Goal: Information Seeking & Learning: Learn about a topic

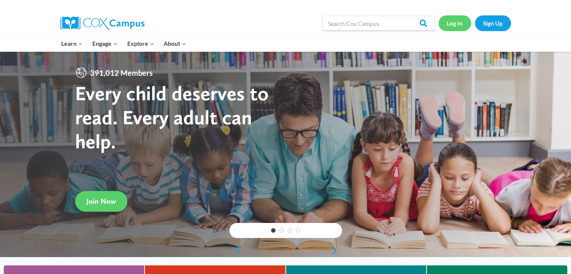
click at [454, 22] on link "Log In" at bounding box center [455, 22] width 33 height 15
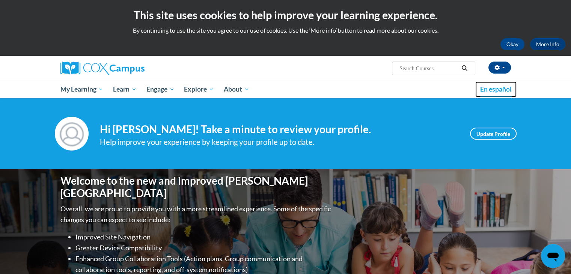
click at [498, 90] on span "En español" at bounding box center [496, 89] width 32 height 8
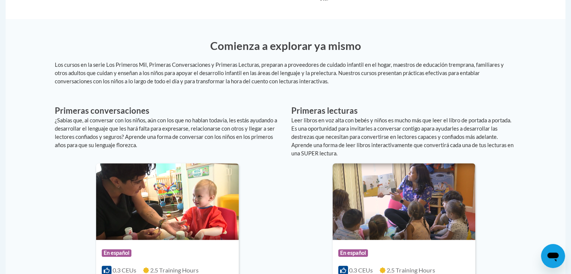
scroll to position [415, 0]
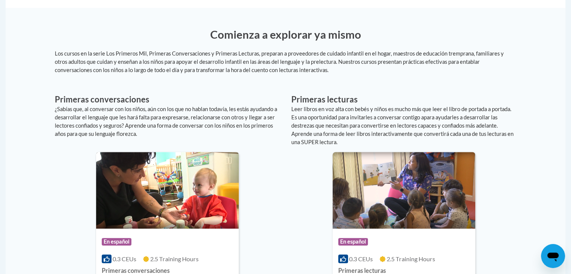
click at [204, 196] on img at bounding box center [167, 190] width 143 height 77
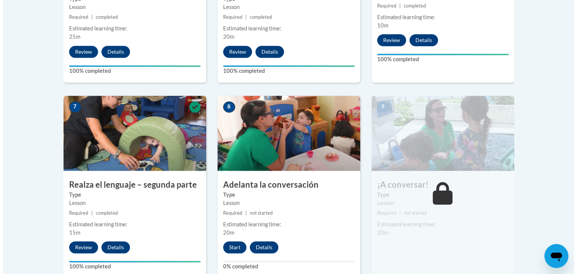
scroll to position [586, 0]
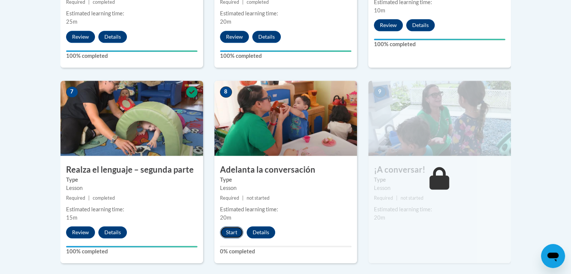
click at [228, 226] on button "Start" at bounding box center [231, 232] width 23 height 12
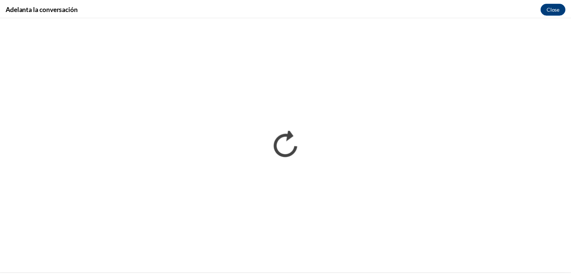
scroll to position [0, 0]
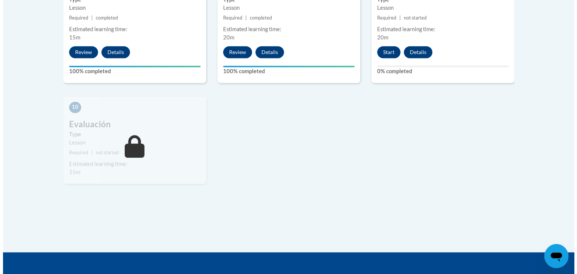
scroll to position [771, 0]
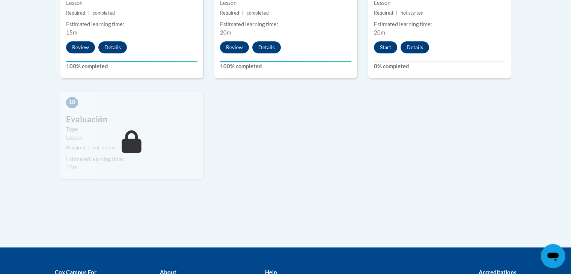
click at [127, 99] on div "10 Evaluación Type Lesson Required | not started Estimated learning time: 15m S…" at bounding box center [131, 135] width 143 height 88
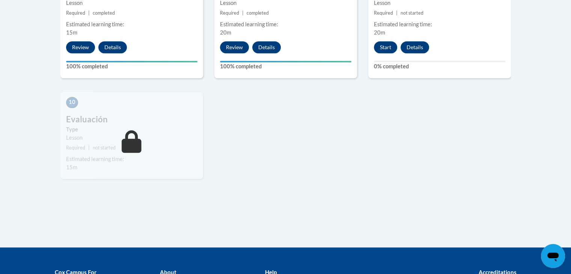
click at [127, 99] on div "10 Evaluación Type Lesson Required | not started Estimated learning time: 15m S…" at bounding box center [131, 135] width 143 height 88
click at [383, 41] on button "Start" at bounding box center [385, 47] width 23 height 12
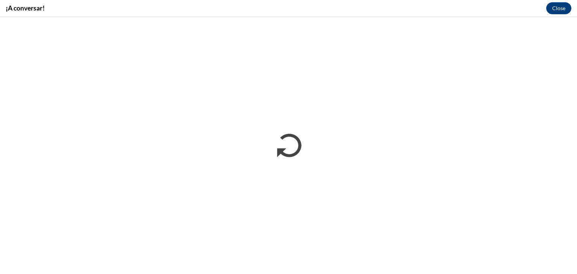
scroll to position [0, 0]
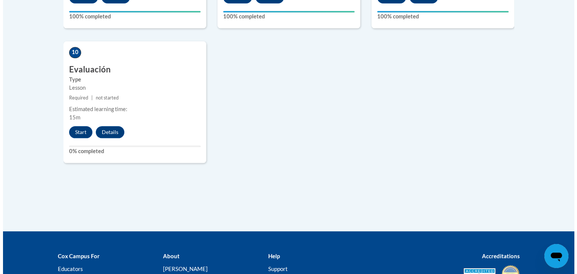
scroll to position [890, 0]
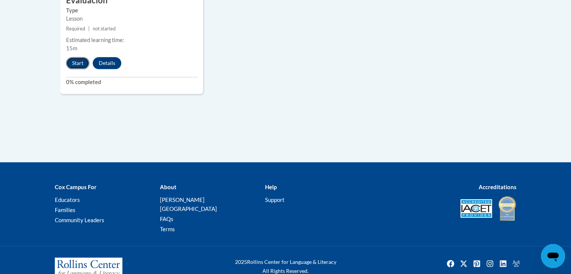
click at [76, 57] on button "Start" at bounding box center [77, 63] width 23 height 12
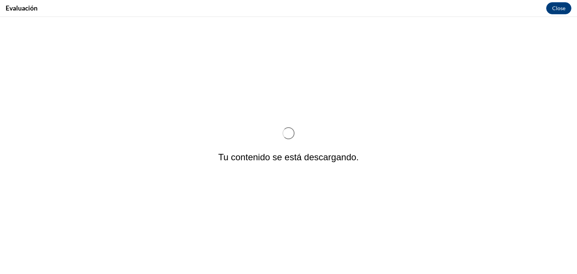
scroll to position [0, 0]
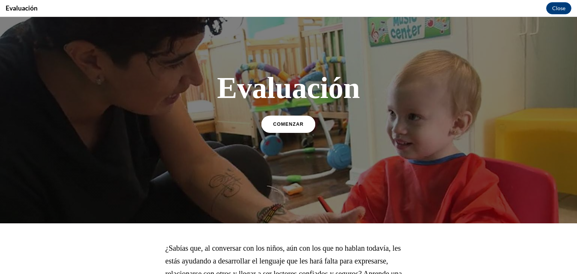
click at [298, 127] on link "COMENZAR" at bounding box center [288, 124] width 54 height 17
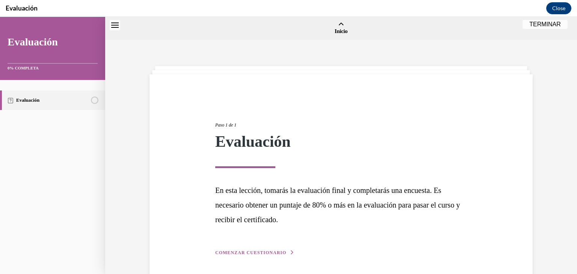
scroll to position [23, 0]
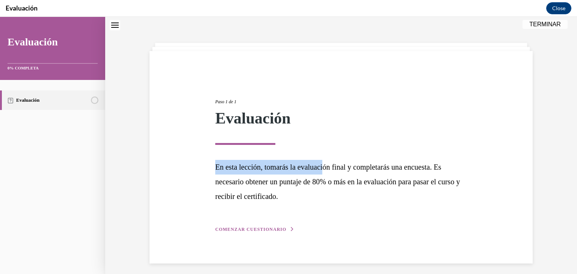
drag, startPoint x: 298, startPoint y: 127, endPoint x: 323, endPoint y: 149, distance: 34.1
click at [323, 149] on div "Paso 1 de 1 Evaluación En esta lección, tomarás la evaluación final y completar…" at bounding box center [341, 157] width 263 height 152
click at [268, 229] on span "COMENZAR CUESTIONARIO" at bounding box center [250, 229] width 71 height 5
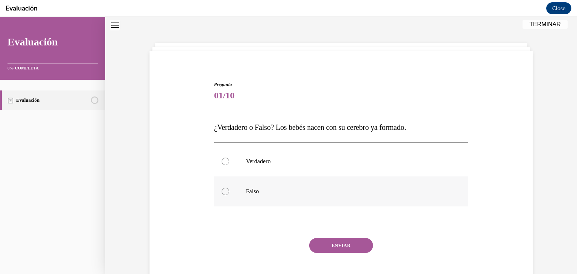
click at [222, 191] on div at bounding box center [226, 192] width 8 height 8
click at [222, 191] on input "Falso" at bounding box center [226, 192] width 8 height 8
radio input "true"
click at [333, 244] on button "ENVIAR" at bounding box center [341, 245] width 64 height 15
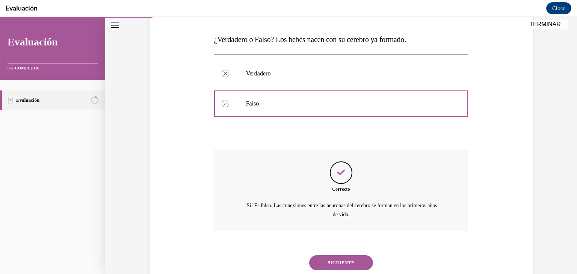
scroll to position [134, 0]
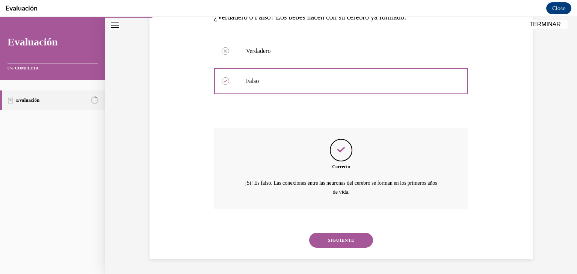
click at [333, 244] on button "SIGUIENTE" at bounding box center [341, 240] width 64 height 15
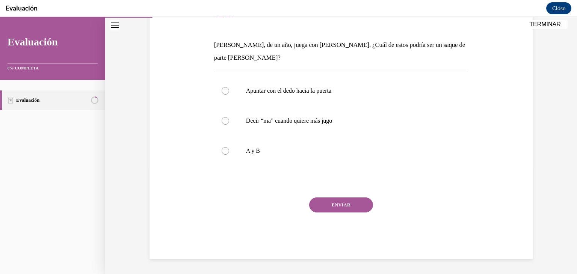
scroll to position [83, 0]
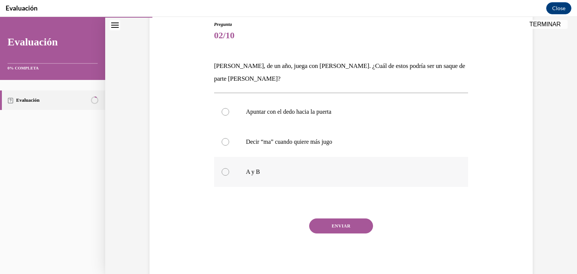
click at [223, 173] on div at bounding box center [226, 172] width 8 height 8
click at [223, 173] on input "A y B" at bounding box center [226, 172] width 8 height 8
radio input "true"
click at [344, 220] on button "ENVIAR" at bounding box center [341, 226] width 64 height 15
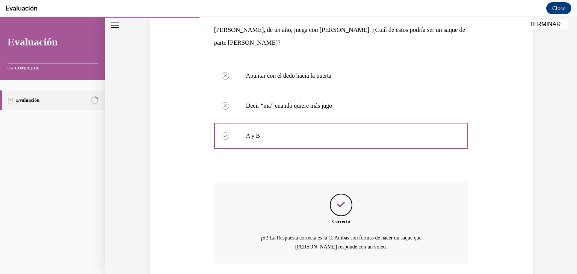
scroll to position [174, 0]
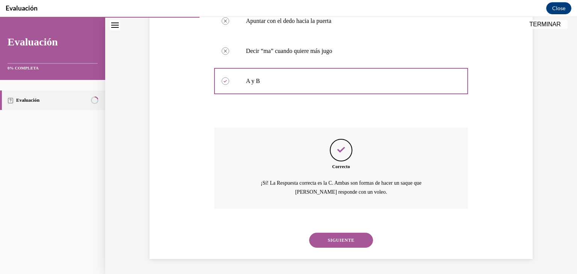
click at [348, 239] on button "SIGUIENTE" at bounding box center [341, 240] width 64 height 15
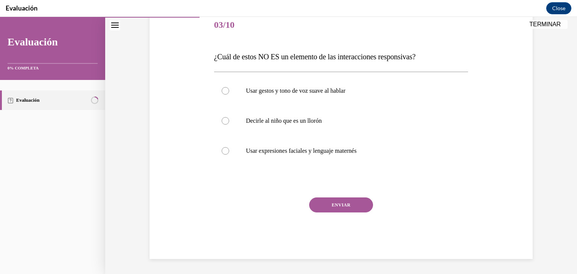
scroll to position [83, 0]
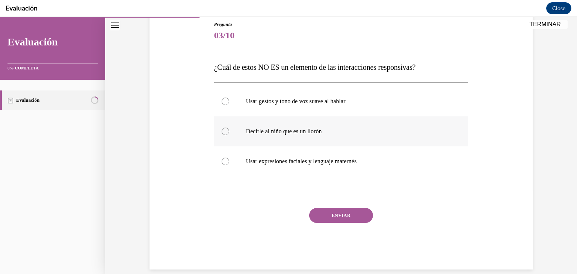
click at [222, 129] on div at bounding box center [226, 132] width 8 height 8
click at [222, 129] on input "Decirle al niño que es un llorón" at bounding box center [226, 132] width 8 height 8
radio input "true"
click at [352, 218] on button "ENVIAR" at bounding box center [341, 215] width 64 height 15
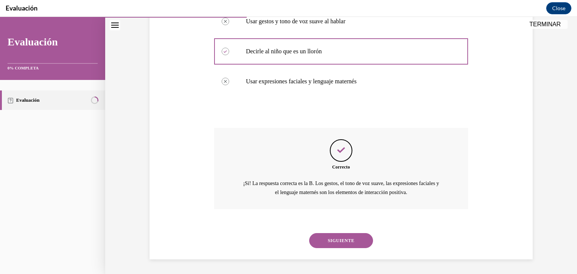
scroll to position [164, 0]
click at [364, 242] on button "SIGUIENTE" at bounding box center [341, 240] width 64 height 15
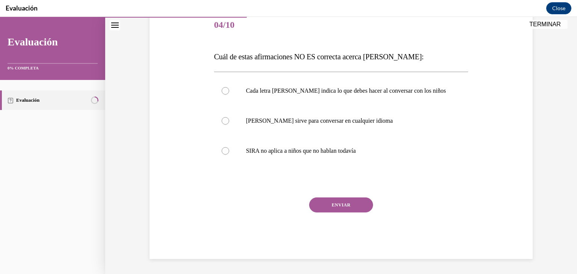
scroll to position [83, 0]
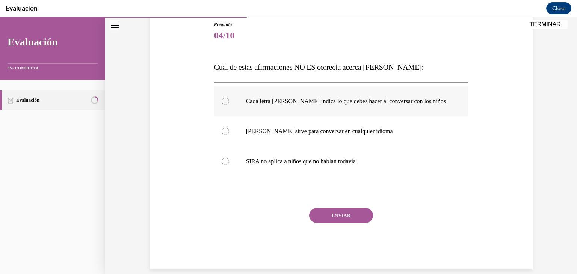
click at [222, 103] on div at bounding box center [226, 102] width 8 height 8
click at [222, 103] on input "Cada letra de SIRA indica lo que debes hacer al conversar con los niños" at bounding box center [226, 102] width 8 height 8
radio input "true"
click at [331, 214] on button "ENVIAR" at bounding box center [341, 215] width 64 height 15
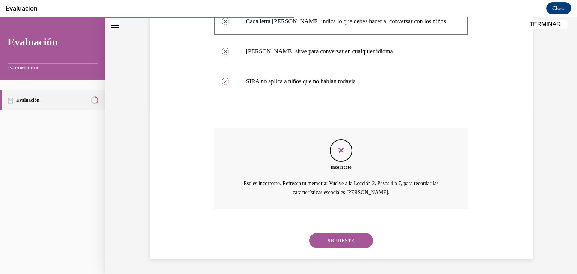
scroll to position [164, 0]
click at [341, 242] on button "SIGUIENTE" at bounding box center [341, 240] width 64 height 15
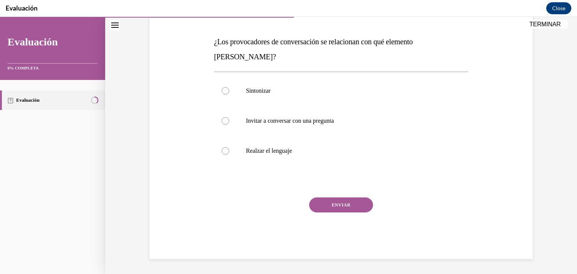
scroll to position [83, 0]
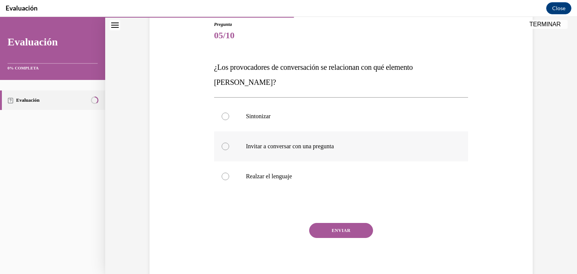
click at [223, 143] on div at bounding box center [226, 147] width 8 height 8
click at [223, 143] on input "Invitar a conversar con una pregunta" at bounding box center [226, 147] width 8 height 8
radio input "true"
click at [338, 223] on button "ENVIAR" at bounding box center [341, 230] width 64 height 15
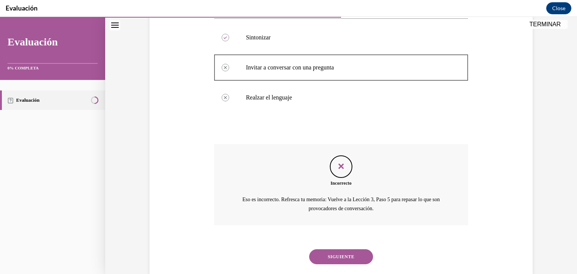
scroll to position [164, 0]
click at [345, 248] on button "SIGUIENTE" at bounding box center [341, 255] width 64 height 15
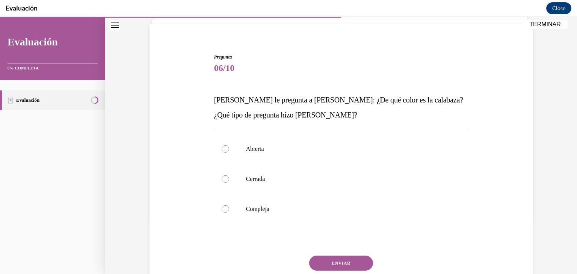
scroll to position [60, 0]
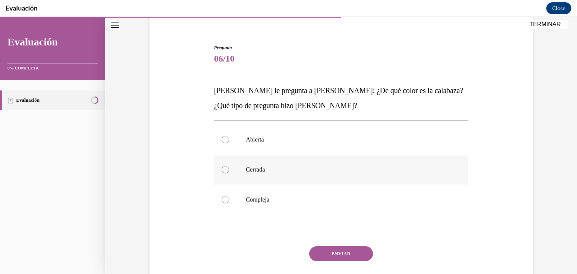
click at [223, 171] on div at bounding box center [226, 170] width 8 height 8
click at [223, 171] on input "Cerrada" at bounding box center [226, 170] width 8 height 8
radio input "true"
click at [346, 248] on button "ENVIAR" at bounding box center [341, 253] width 64 height 15
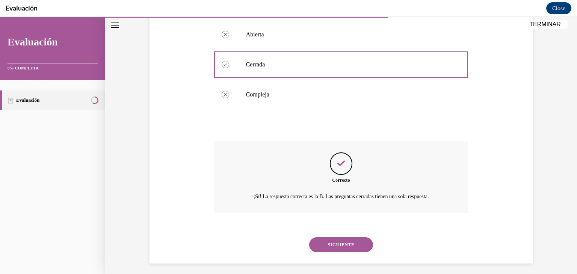
scroll to position [170, 0]
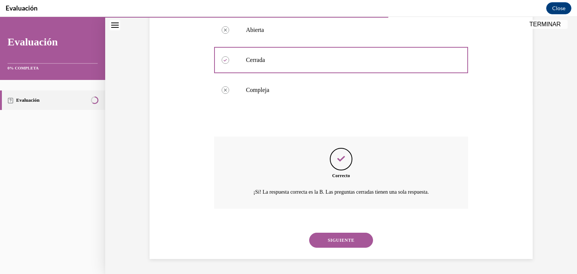
click at [347, 236] on button "SIGUIENTE" at bounding box center [341, 240] width 64 height 15
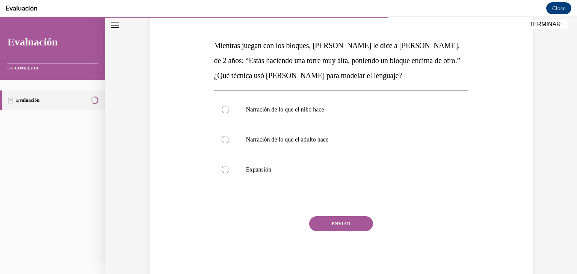
scroll to position [120, 0]
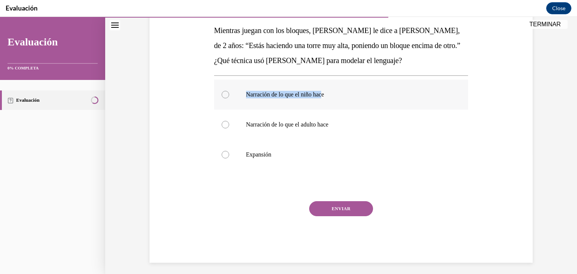
drag, startPoint x: 323, startPoint y: 95, endPoint x: 240, endPoint y: 94, distance: 83.0
click at [240, 94] on label "Narración de lo que el niño hace" at bounding box center [341, 95] width 254 height 30
click at [223, 95] on div at bounding box center [226, 95] width 8 height 8
click at [223, 95] on input "Narración de lo que el niño hace" at bounding box center [226, 95] width 8 height 8
radio input "true"
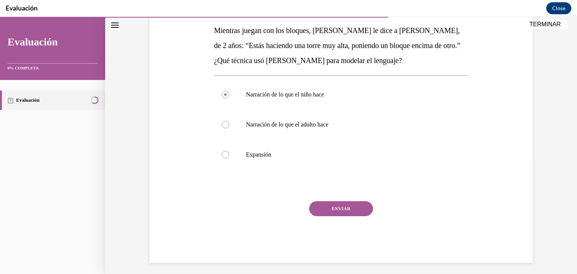
click at [331, 211] on button "ENVIAR" at bounding box center [341, 208] width 64 height 15
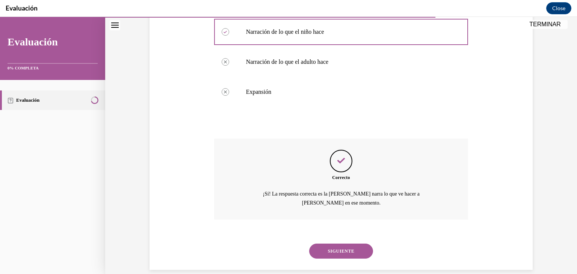
scroll to position [194, 0]
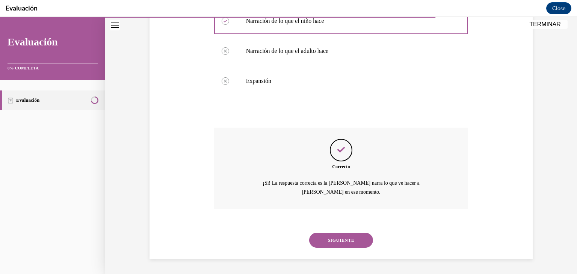
click at [341, 237] on button "SIGUIENTE" at bounding box center [341, 240] width 64 height 15
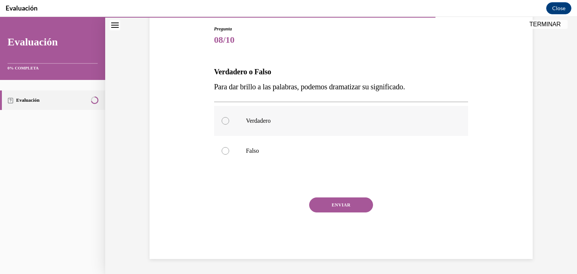
click at [223, 123] on div at bounding box center [226, 121] width 8 height 8
click at [223, 123] on input "Verdadero" at bounding box center [226, 121] width 8 height 8
radio input "true"
click at [350, 207] on button "ENVIAR" at bounding box center [341, 205] width 64 height 15
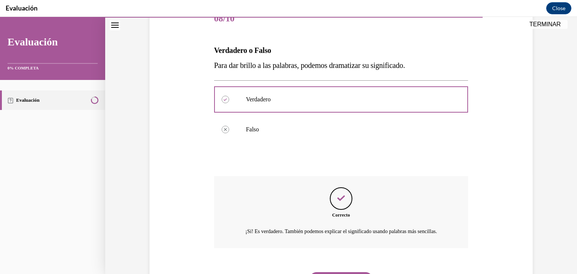
scroll to position [149, 0]
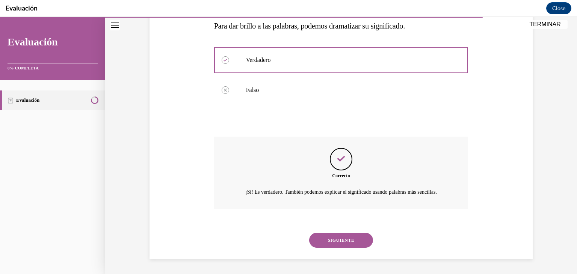
click at [329, 240] on button "SIGUIENTE" at bounding box center [341, 240] width 64 height 15
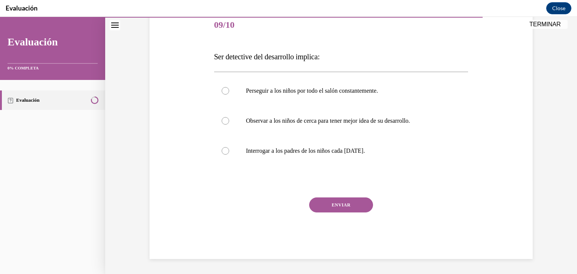
scroll to position [83, 0]
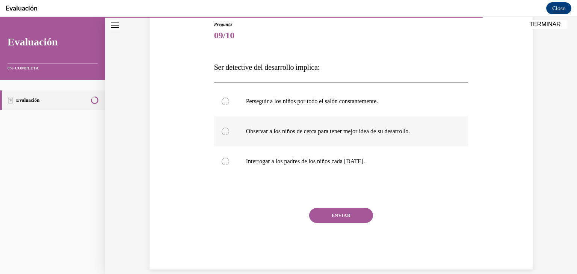
click at [223, 134] on div at bounding box center [226, 132] width 8 height 8
click at [223, 134] on input "Observar a los niños de cerca para tener mejor idea de su desarrollo." at bounding box center [226, 132] width 8 height 8
radio input "true"
click at [334, 214] on button "ENVIAR" at bounding box center [341, 215] width 64 height 15
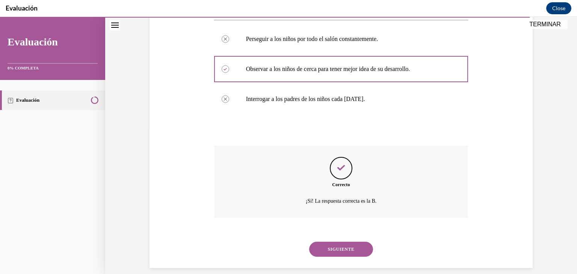
scroll to position [155, 0]
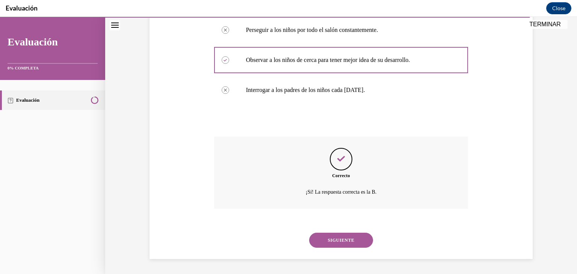
click at [339, 241] on button "SIGUIENTE" at bounding box center [341, 240] width 64 height 15
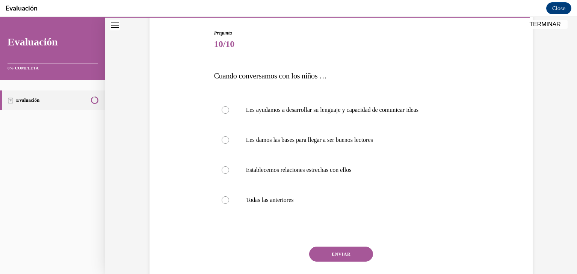
scroll to position [75, 0]
click at [221, 203] on label "Todas las anteriores" at bounding box center [341, 200] width 254 height 30
click at [222, 203] on input "Todas las anteriores" at bounding box center [226, 200] width 8 height 8
radio input "true"
click at [345, 254] on button "ENVIAR" at bounding box center [341, 253] width 64 height 15
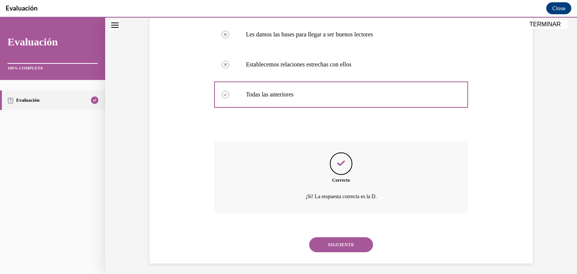
scroll to position [185, 0]
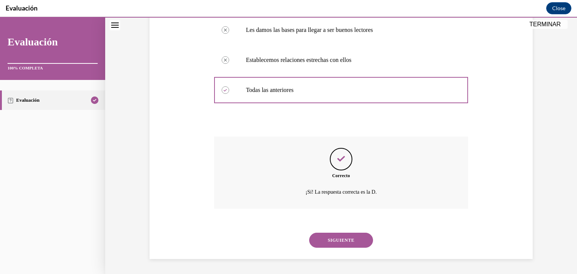
click at [339, 241] on button "SIGUIENTE" at bounding box center [341, 240] width 64 height 15
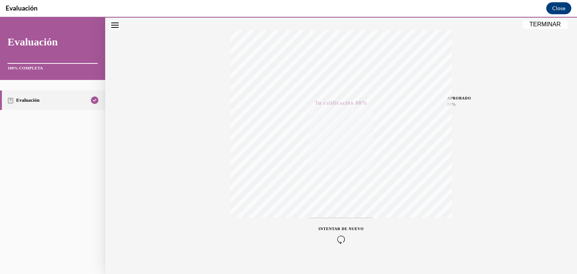
scroll to position [128, 0]
click at [556, 26] on button "TERMINAR" at bounding box center [544, 24] width 45 height 9
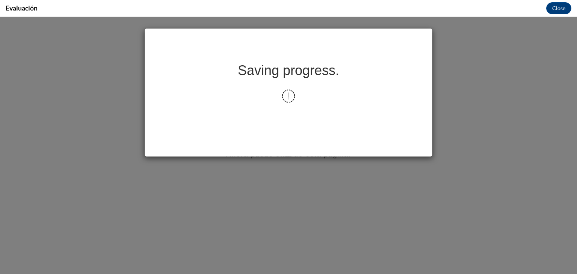
scroll to position [0, 0]
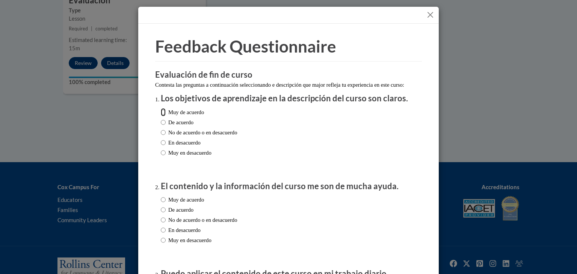
click at [162, 116] on input "Muy de acuerdo" at bounding box center [163, 112] width 5 height 8
radio input "true"
click at [161, 204] on input "Muy de acuerdo" at bounding box center [163, 200] width 5 height 8
radio input "true"
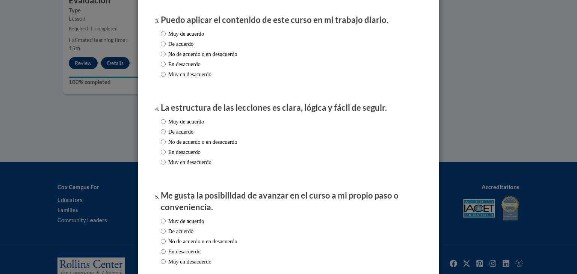
scroll to position [255, 0]
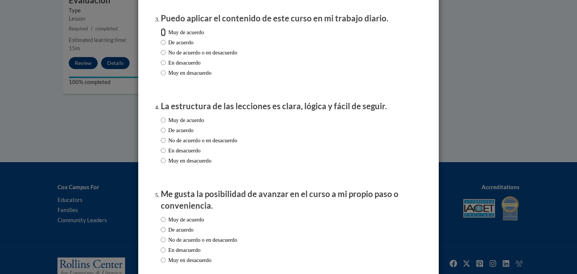
click at [161, 36] on input "Muy de acuerdo" at bounding box center [163, 32] width 5 height 8
radio input "true"
click at [162, 124] on input "Muy de acuerdo" at bounding box center [163, 120] width 5 height 8
radio input "true"
click at [161, 224] on input "Muy de acuerdo" at bounding box center [163, 220] width 5 height 8
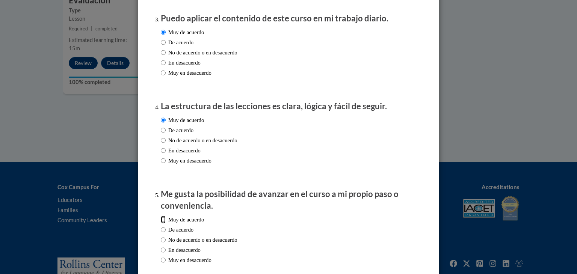
radio input "true"
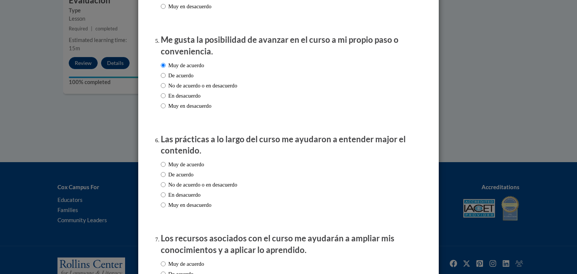
scroll to position [421, 0]
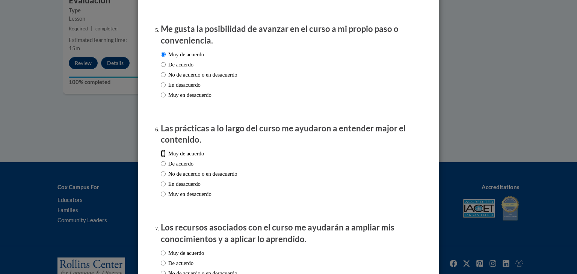
click at [161, 158] on input "Muy de acuerdo" at bounding box center [163, 153] width 5 height 8
radio input "true"
click at [161, 257] on input "Muy de acuerdo" at bounding box center [163, 253] width 5 height 8
radio input "true"
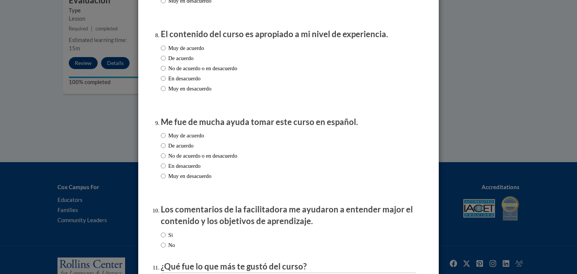
scroll to position [721, 0]
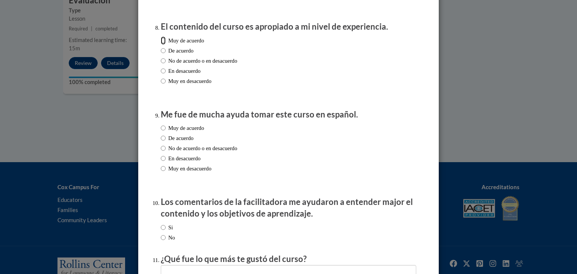
click at [161, 45] on input "Muy de acuerdo" at bounding box center [163, 40] width 5 height 8
radio input "true"
click at [162, 132] on input "Muy de acuerdo" at bounding box center [163, 128] width 5 height 8
radio input "true"
click at [161, 232] on input "Si" at bounding box center [163, 227] width 5 height 8
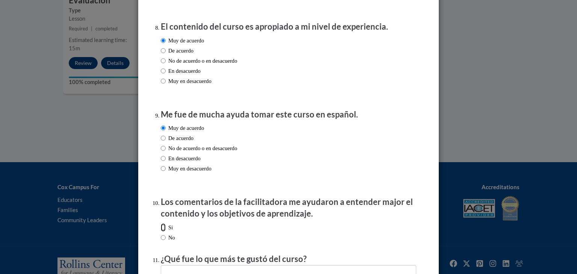
radio input "true"
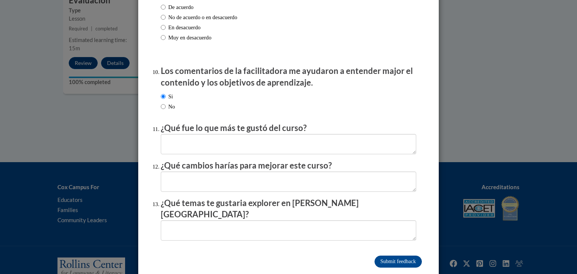
scroll to position [868, 0]
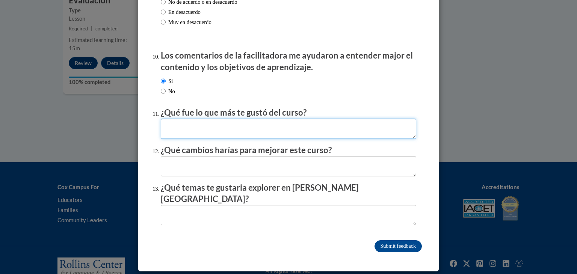
click at [293, 134] on textarea at bounding box center [288, 129] width 255 height 20
type textarea "que es en espanol"
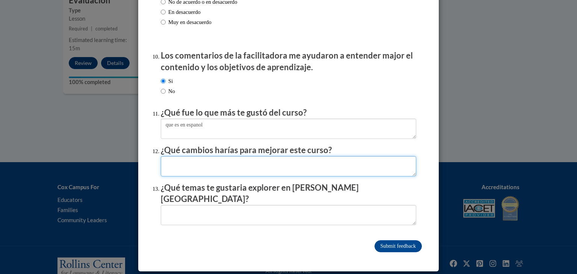
click at [288, 169] on textarea at bounding box center [288, 166] width 255 height 20
type textarea "no totalmente bueno"
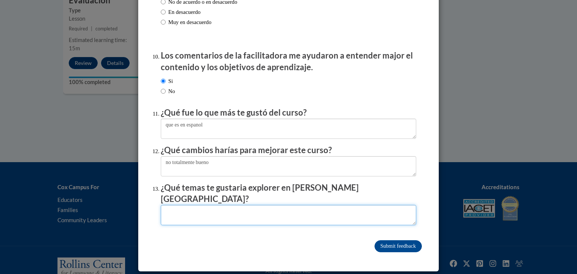
click at [279, 211] on textarea at bounding box center [288, 215] width 255 height 20
type textarea "cuanto tiempo es el ideal para que un nino aprenda a leer"
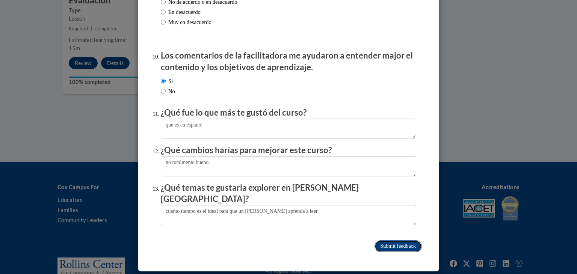
click at [376, 244] on input "Submit feedback" at bounding box center [397, 246] width 47 height 12
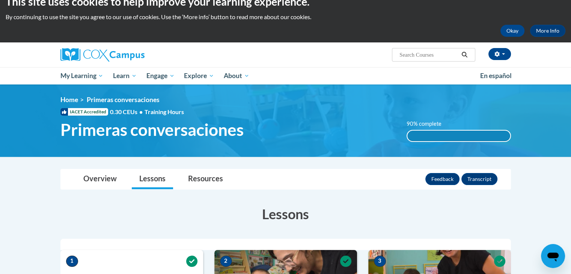
scroll to position [4, 0]
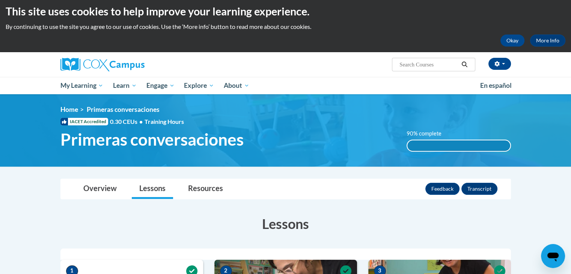
drag, startPoint x: 532, startPoint y: 155, endPoint x: 510, endPoint y: 134, distance: 30.6
drag, startPoint x: 510, startPoint y: 134, endPoint x: 553, endPoint y: 103, distance: 53.7
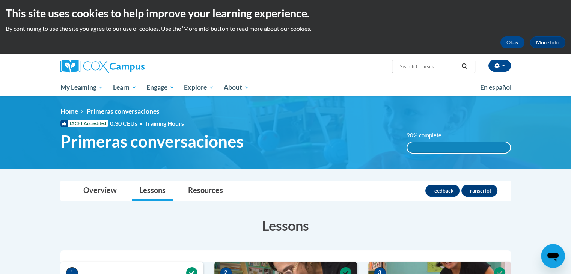
scroll to position [0, 0]
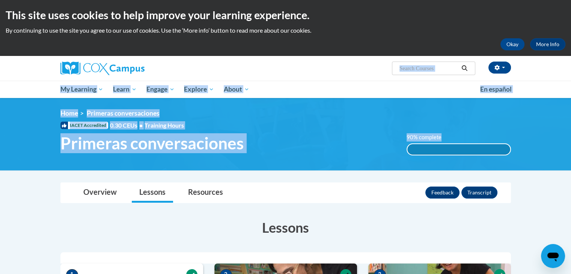
drag, startPoint x: 427, startPoint y: 58, endPoint x: 481, endPoint y: 134, distance: 93.5
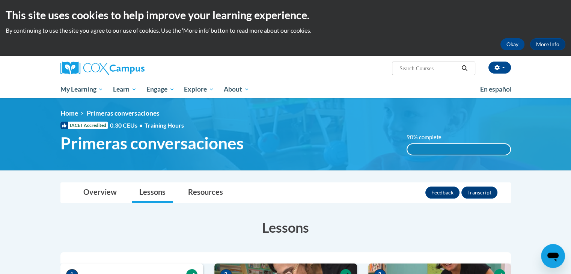
click at [481, 134] on div "90% complete 90% complete 0.001%" at bounding box center [459, 144] width 116 height 22
click at [476, 149] on div "90% complete" at bounding box center [459, 149] width 103 height 11
click at [496, 92] on span "En español" at bounding box center [496, 89] width 32 height 8
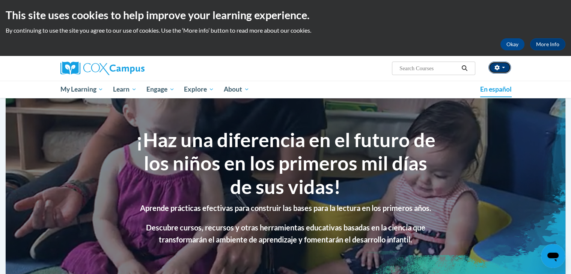
click at [499, 69] on icon "button" at bounding box center [497, 67] width 5 height 5
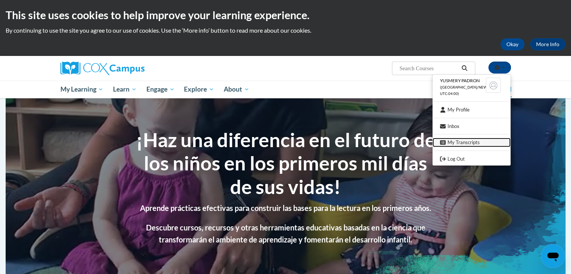
click at [476, 145] on link "My Transcripts" at bounding box center [472, 142] width 78 height 9
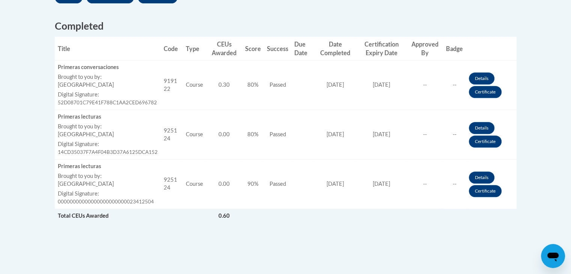
scroll to position [285, 0]
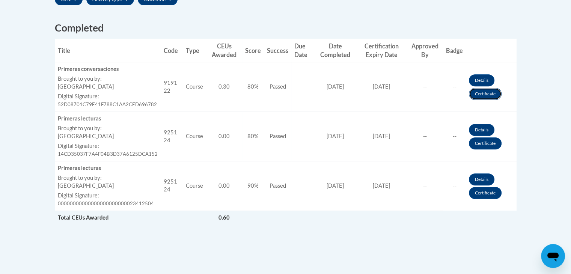
click at [490, 94] on link "Certificate" at bounding box center [485, 94] width 33 height 12
